Goal: Information Seeking & Learning: Learn about a topic

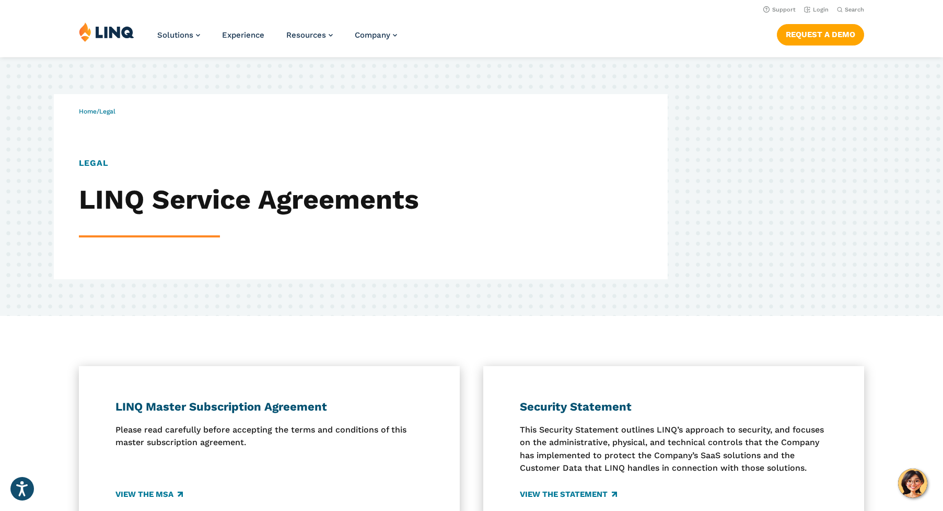
click at [110, 32] on img at bounding box center [106, 32] width 55 height 20
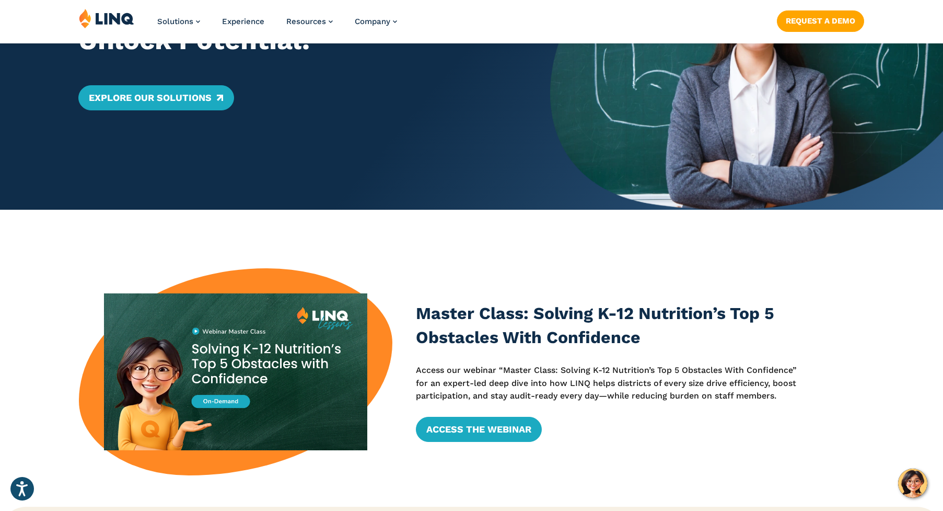
scroll to position [231, 0]
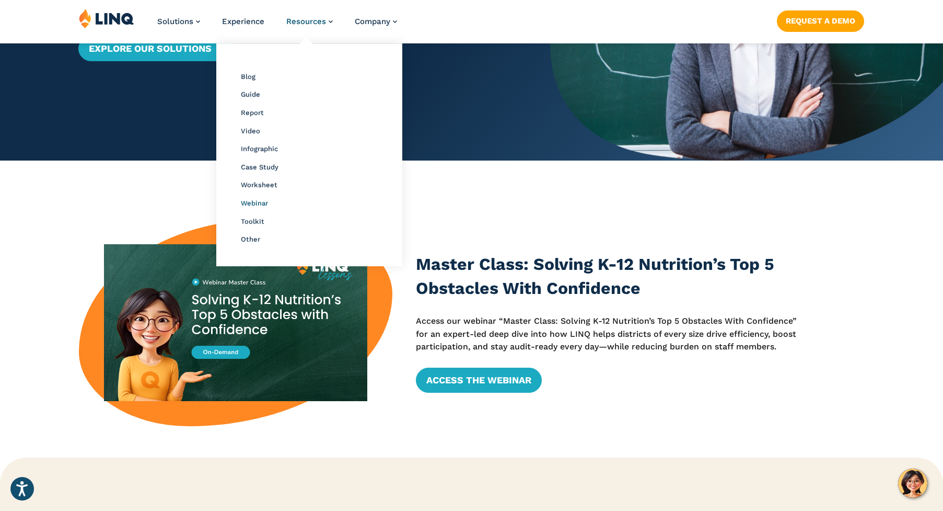
click at [257, 201] on span "Webinar" at bounding box center [254, 203] width 27 height 8
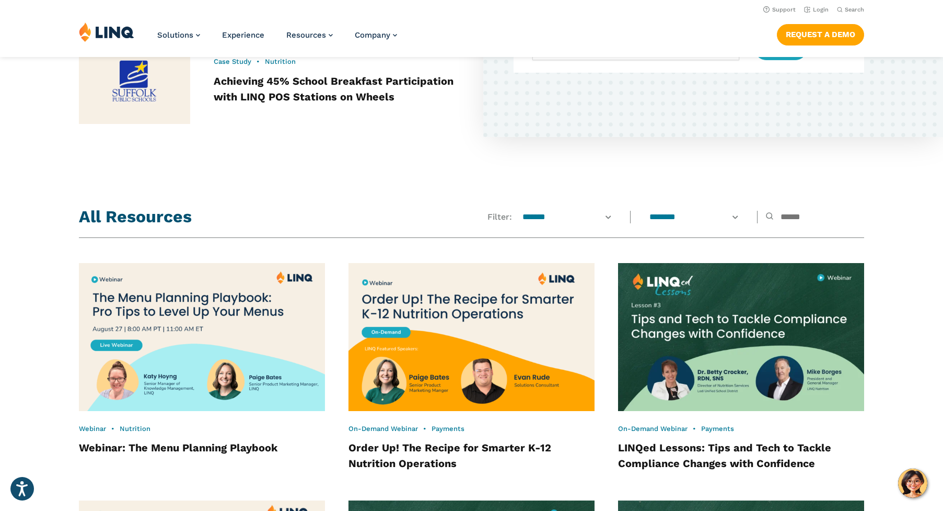
scroll to position [726, 0]
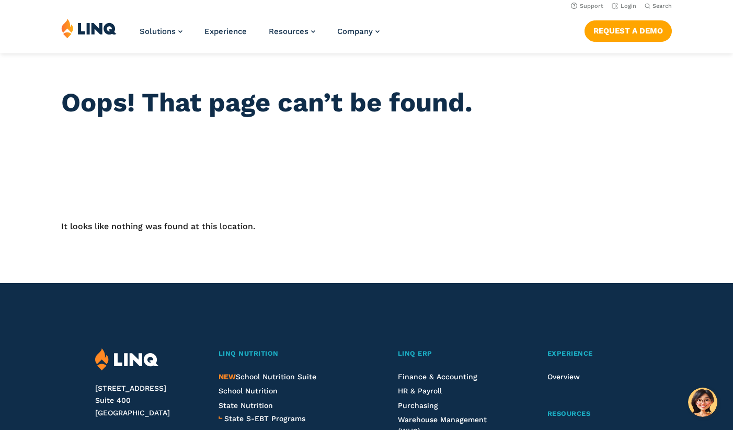
scroll to position [4, 0]
